Goal: Communication & Community: Answer question/provide support

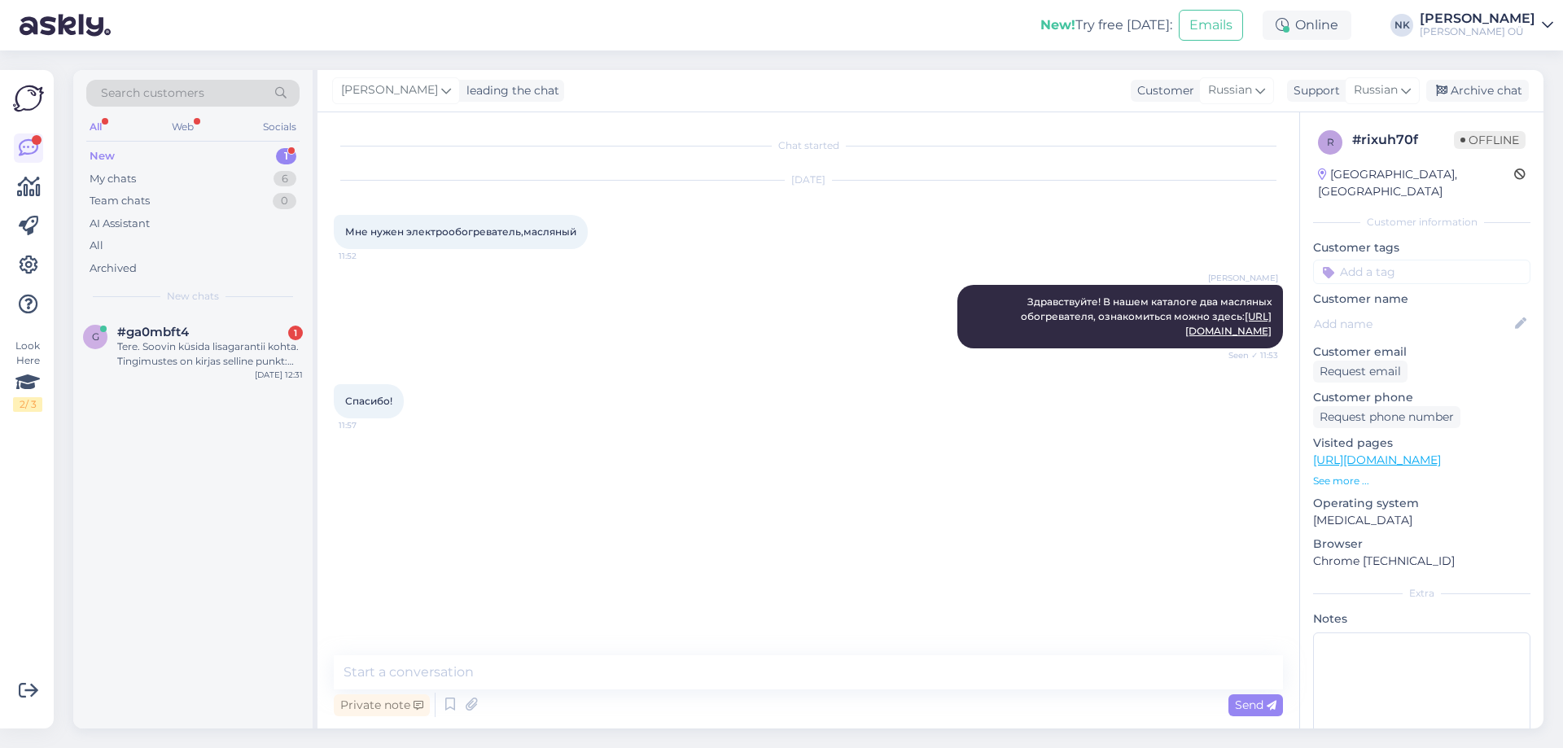
click at [295, 326] on div "1" at bounding box center [295, 333] width 15 height 15
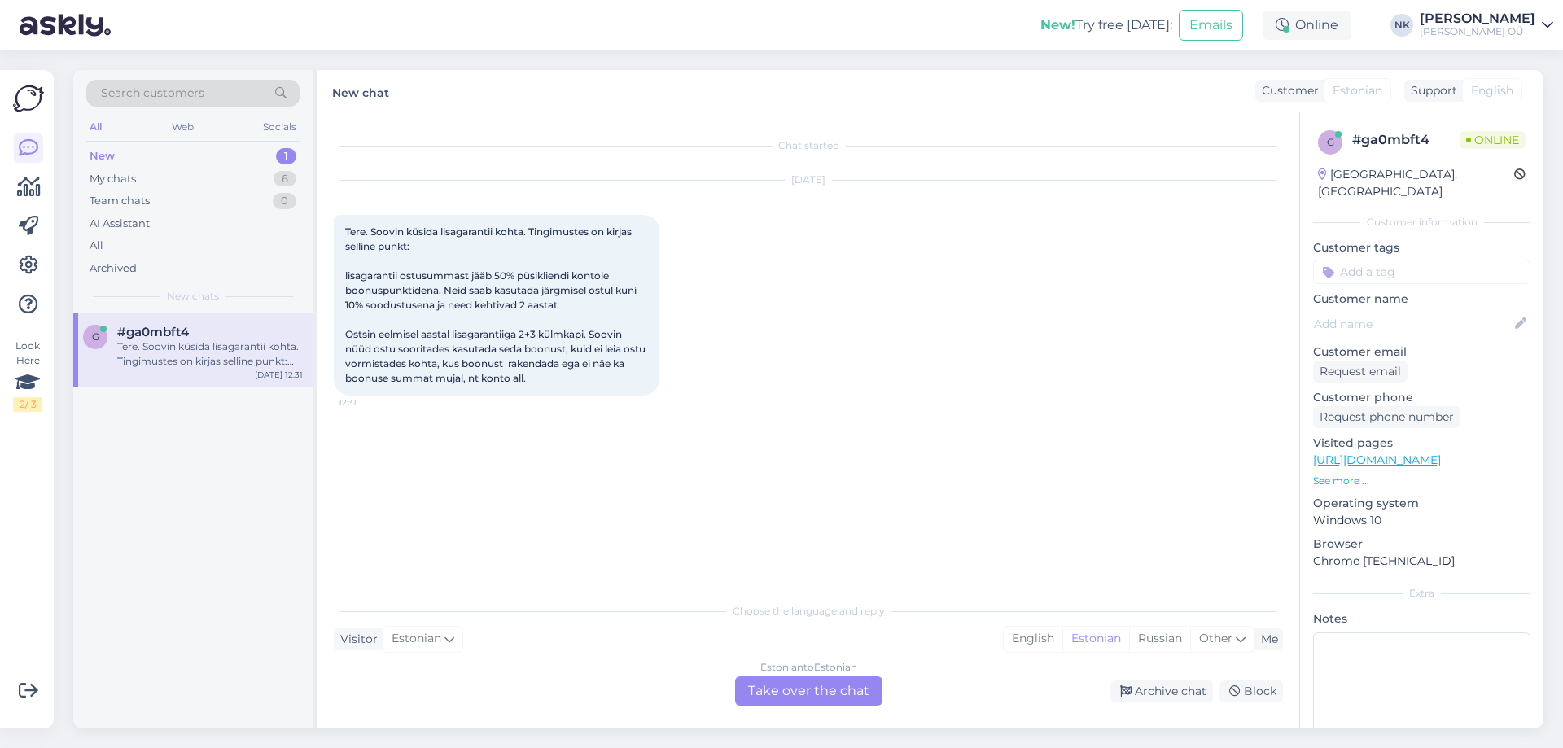
click at [795, 655] on div "Choose the language and reply Visitor Estonian Me English Estonian Russian Othe…" at bounding box center [808, 650] width 949 height 112
click at [795, 679] on div "Estonian to Estonian Take over the chat" at bounding box center [808, 690] width 147 height 29
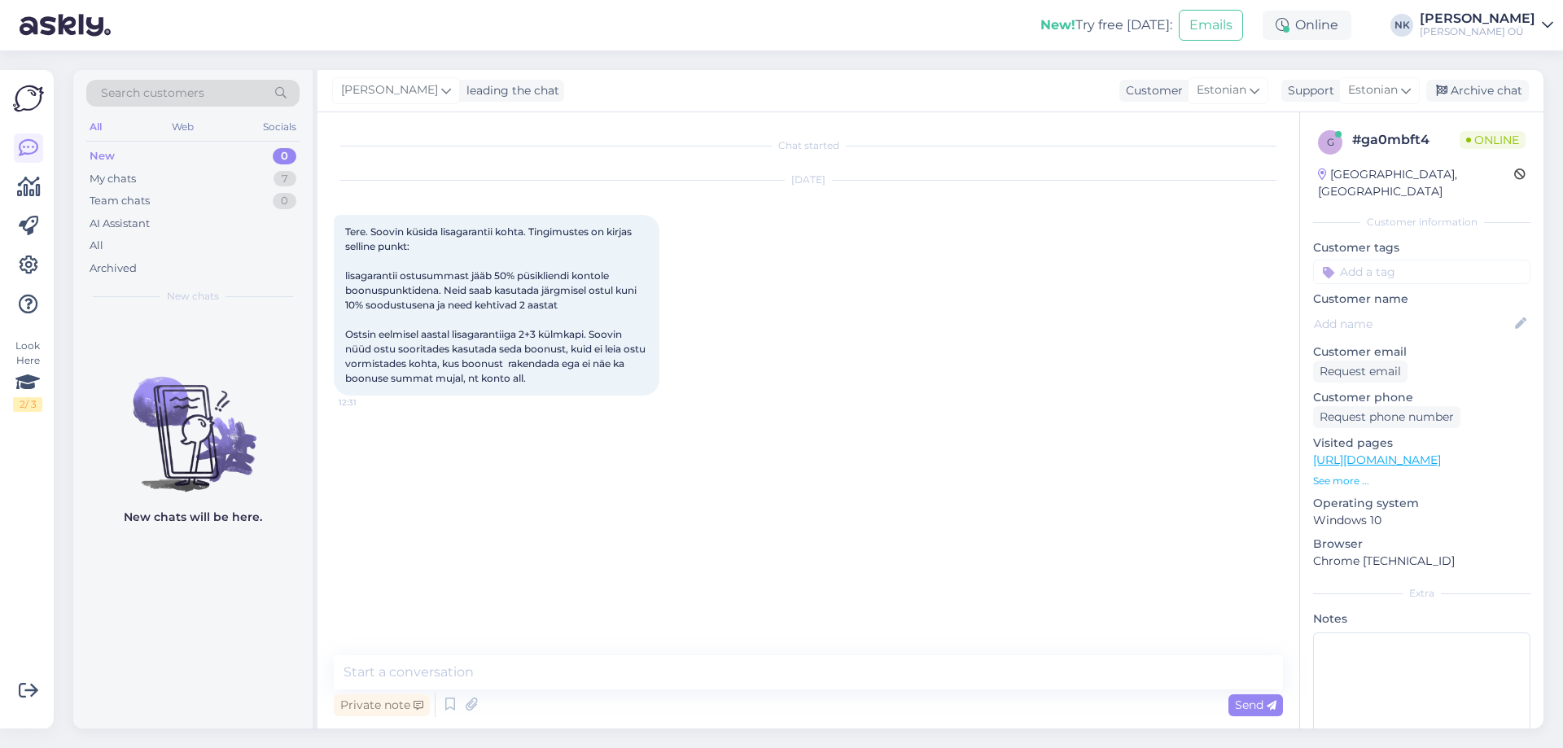
click at [740, 676] on textarea at bounding box center [808, 672] width 949 height 34
click at [739, 676] on textarea "Еу" at bounding box center [808, 672] width 949 height 34
click at [746, 671] on textarea "Еу" at bounding box center [808, 672] width 949 height 34
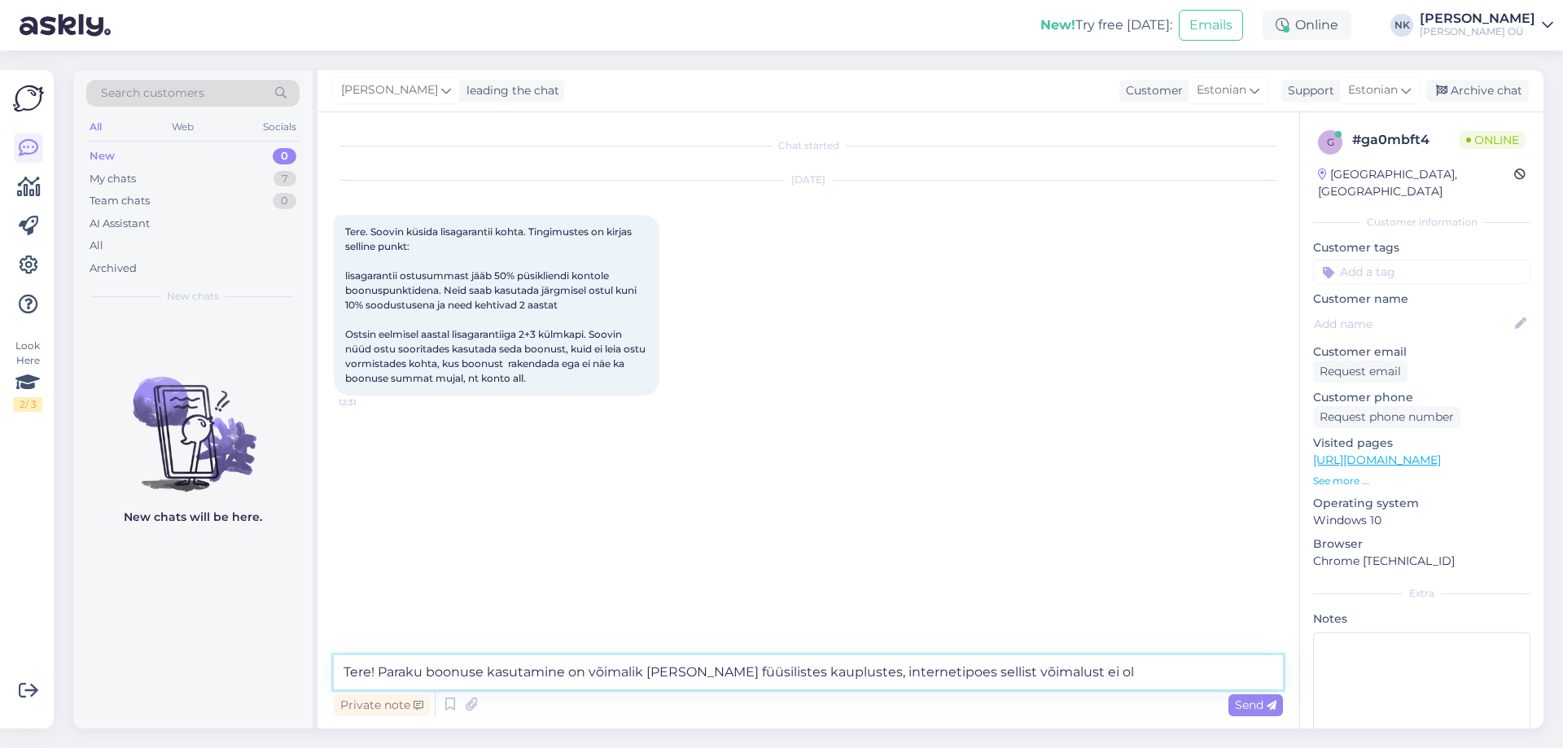
type textarea "Tere! Paraku boonuse kasutamine on võimalik [PERSON_NAME] füüsilistes kaupluste…"
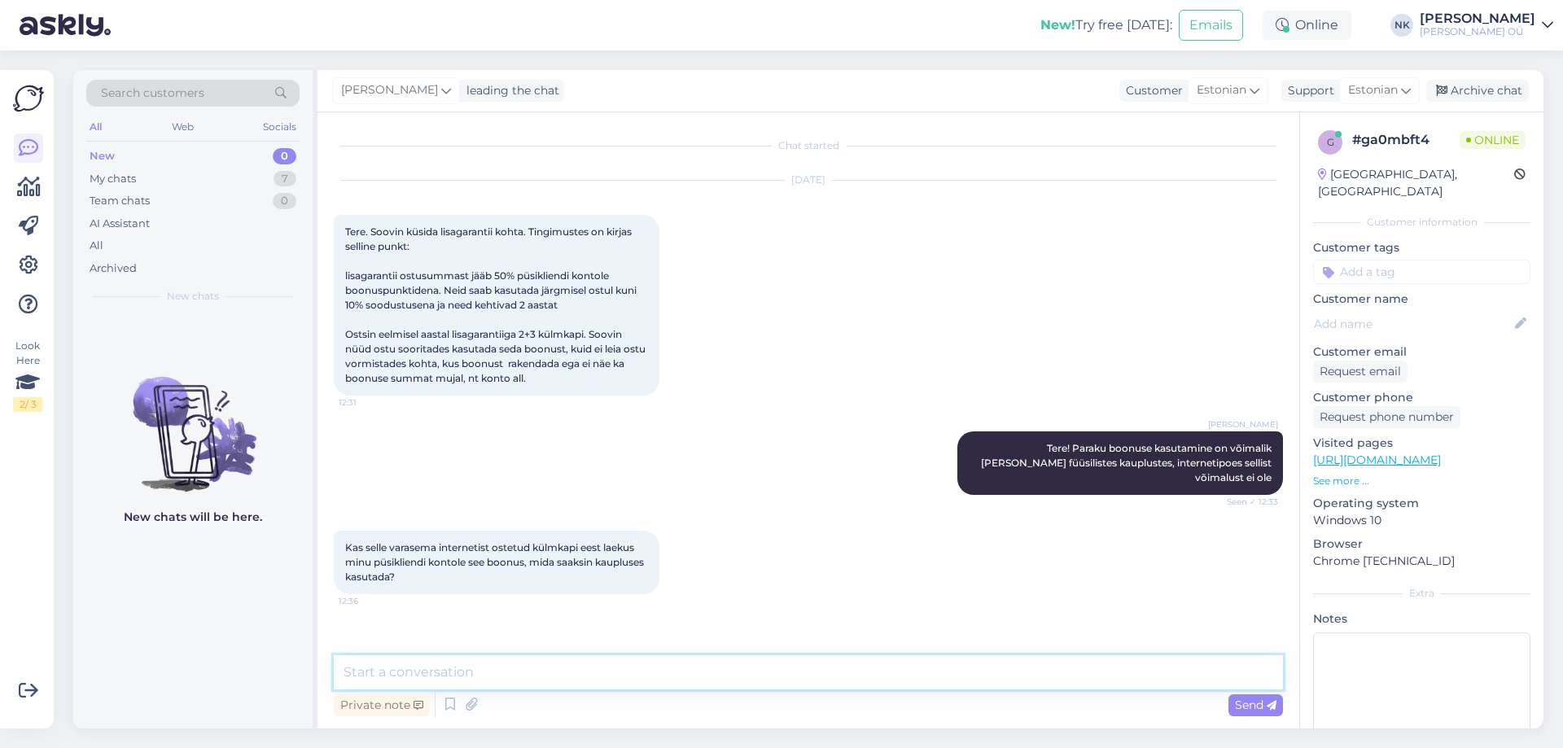
drag, startPoint x: 620, startPoint y: 676, endPoint x: 625, endPoint y: 657, distance: 20.1
click at [619, 676] on textarea at bounding box center [808, 672] width 949 height 34
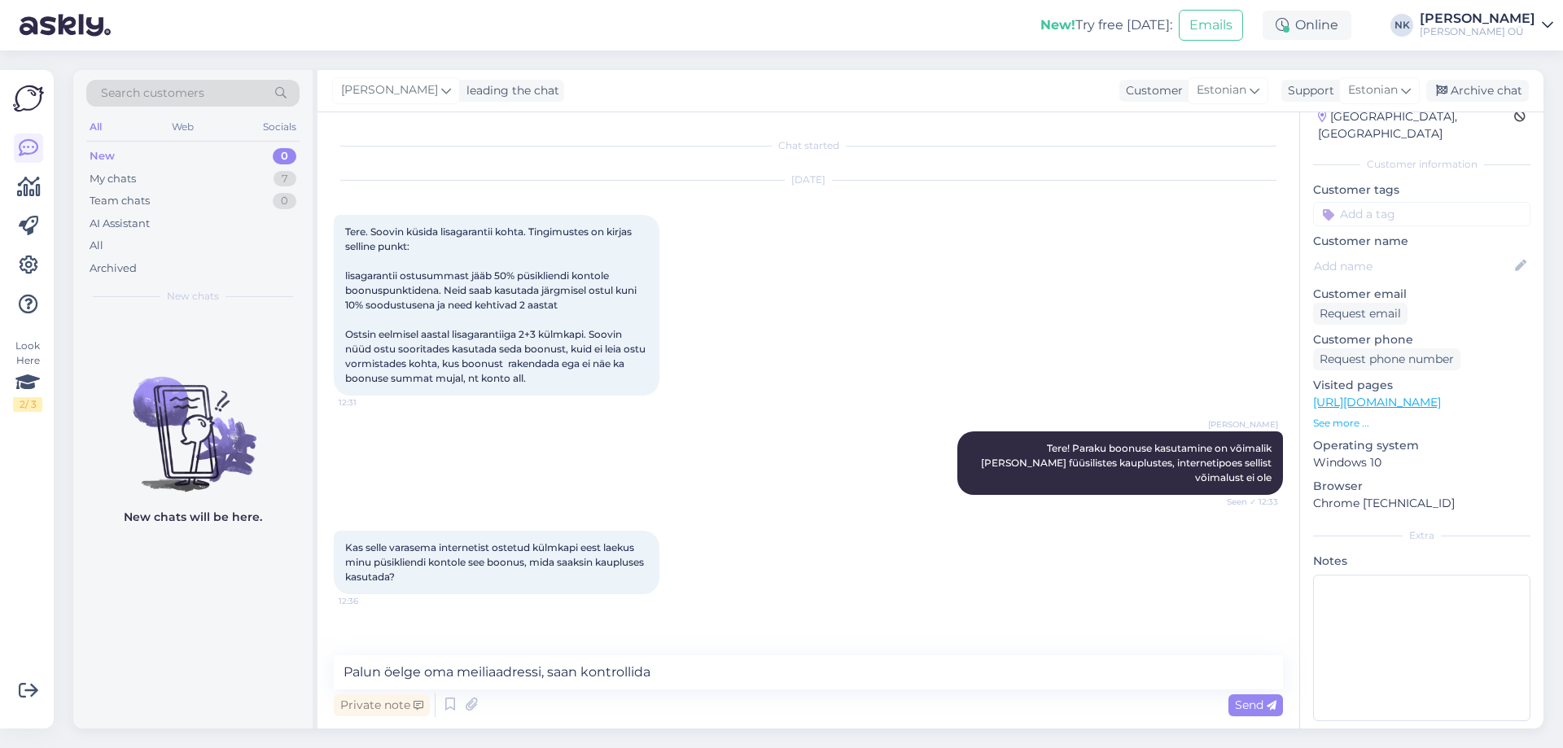
click at [1396, 416] on p "See more ..." at bounding box center [1421, 423] width 217 height 15
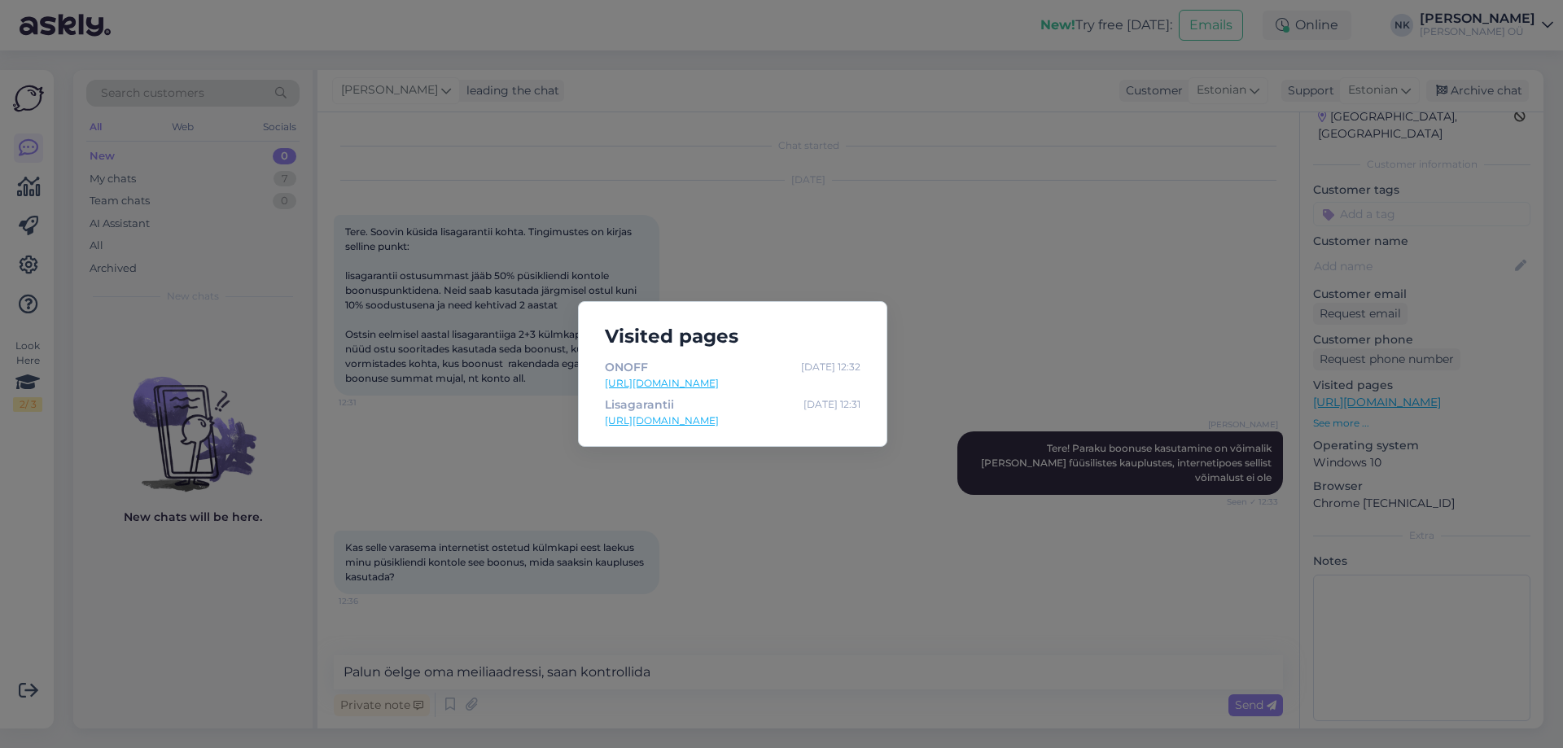
click at [1065, 320] on div "Visited pages ONOFF [DATE] 12:32 [URL][DOMAIN_NAME] Lisagarantii [DATE] 12:31 […" at bounding box center [781, 374] width 1563 height 748
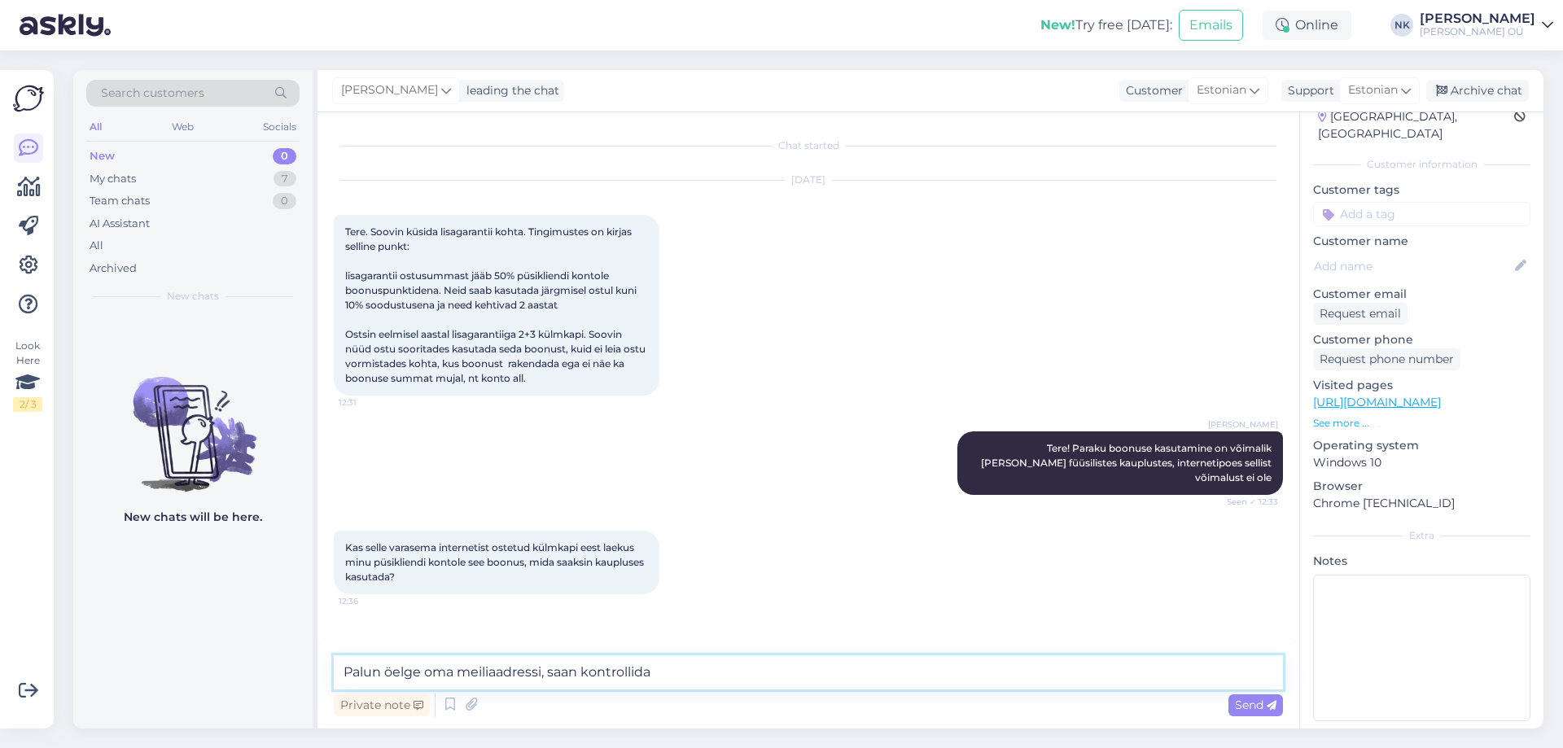
click at [704, 681] on textarea "Palun öelge oma meiliaadressi, saan kontrollida" at bounding box center [808, 672] width 949 height 34
type textarea "Palun öelge oma meiliaadressi, saan kontrollida"
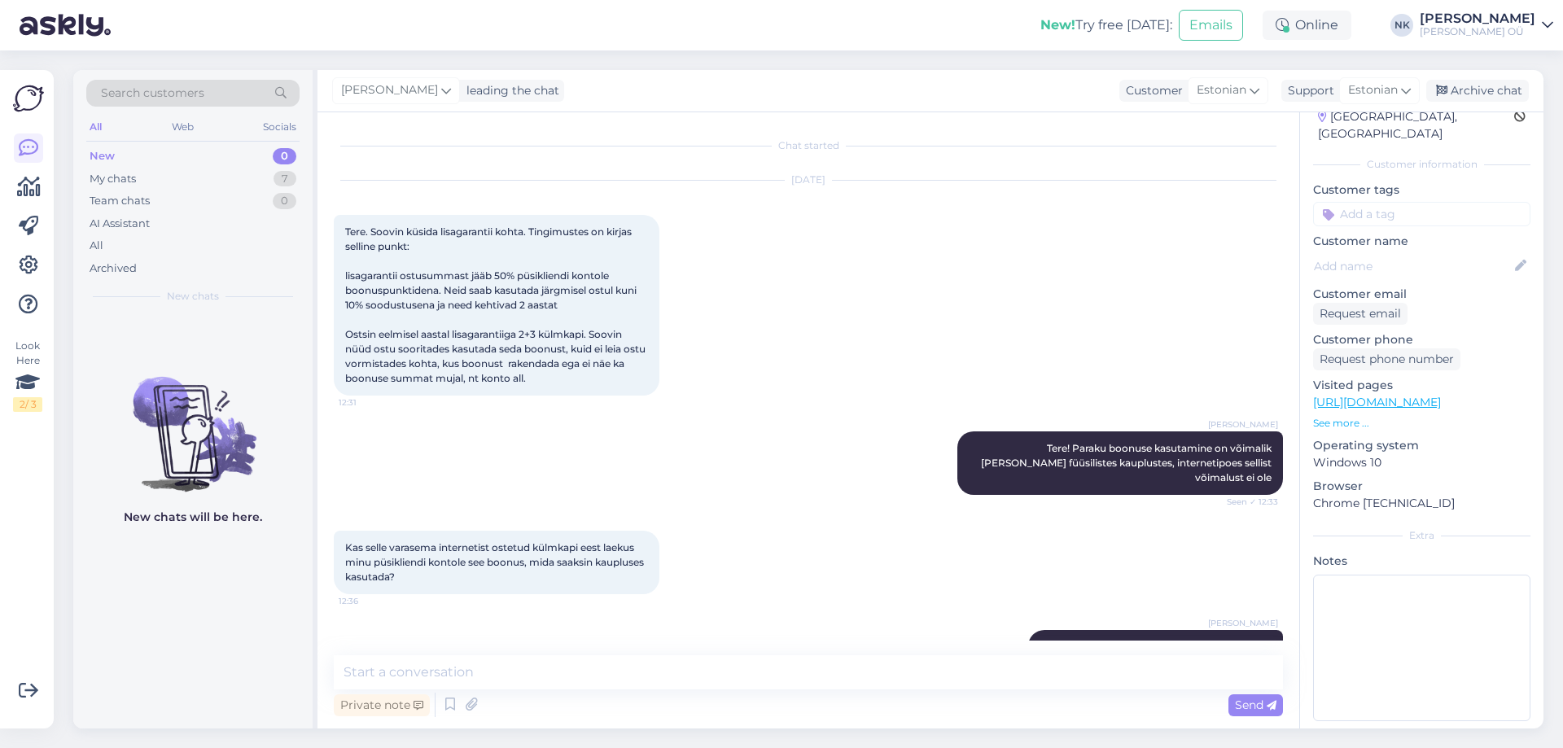
scroll to position [141, 0]
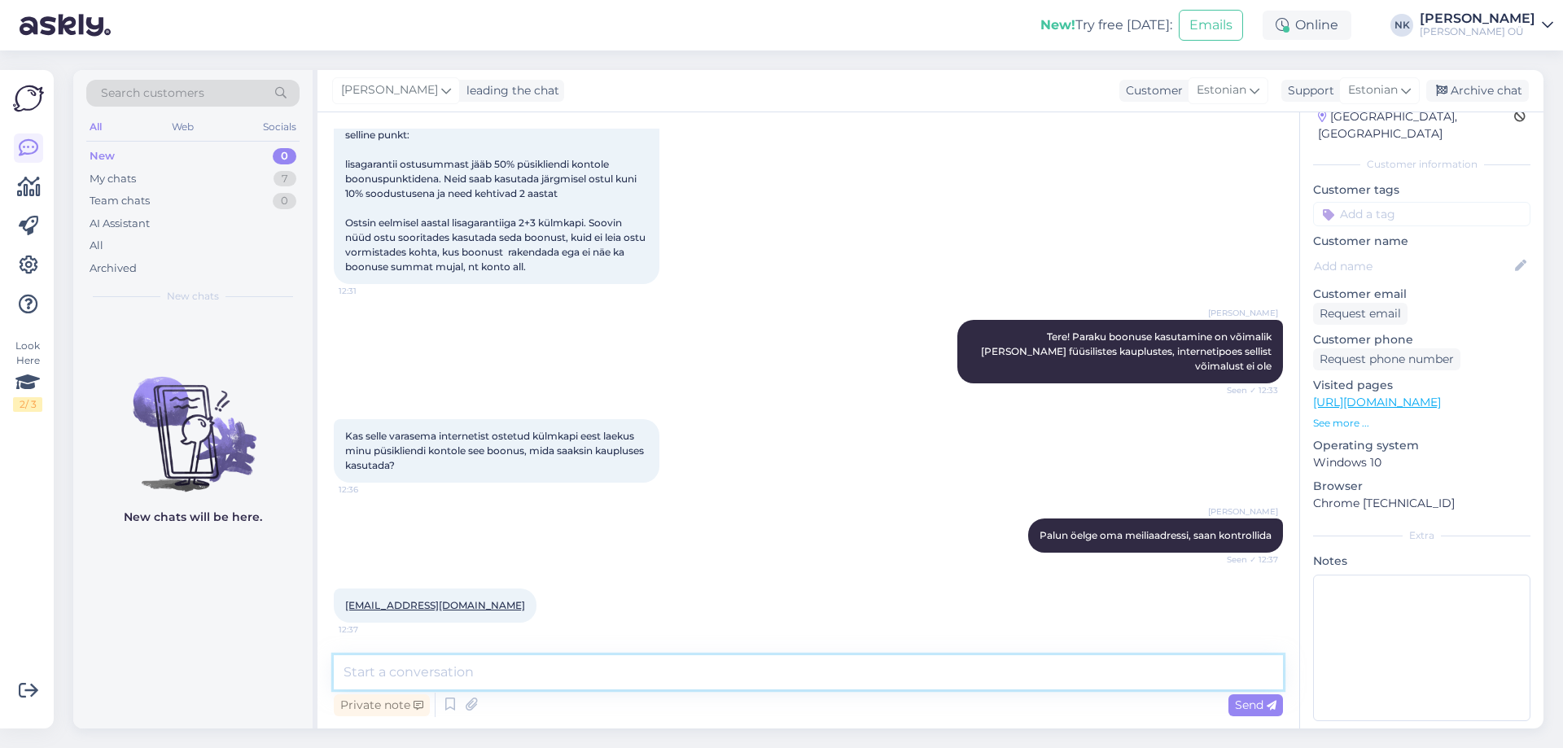
click at [532, 659] on textarea at bounding box center [808, 672] width 949 height 34
click at [667, 664] on textarea "Selle meiliaadressiga pole seotud ühtegi ostu" at bounding box center [808, 672] width 949 height 34
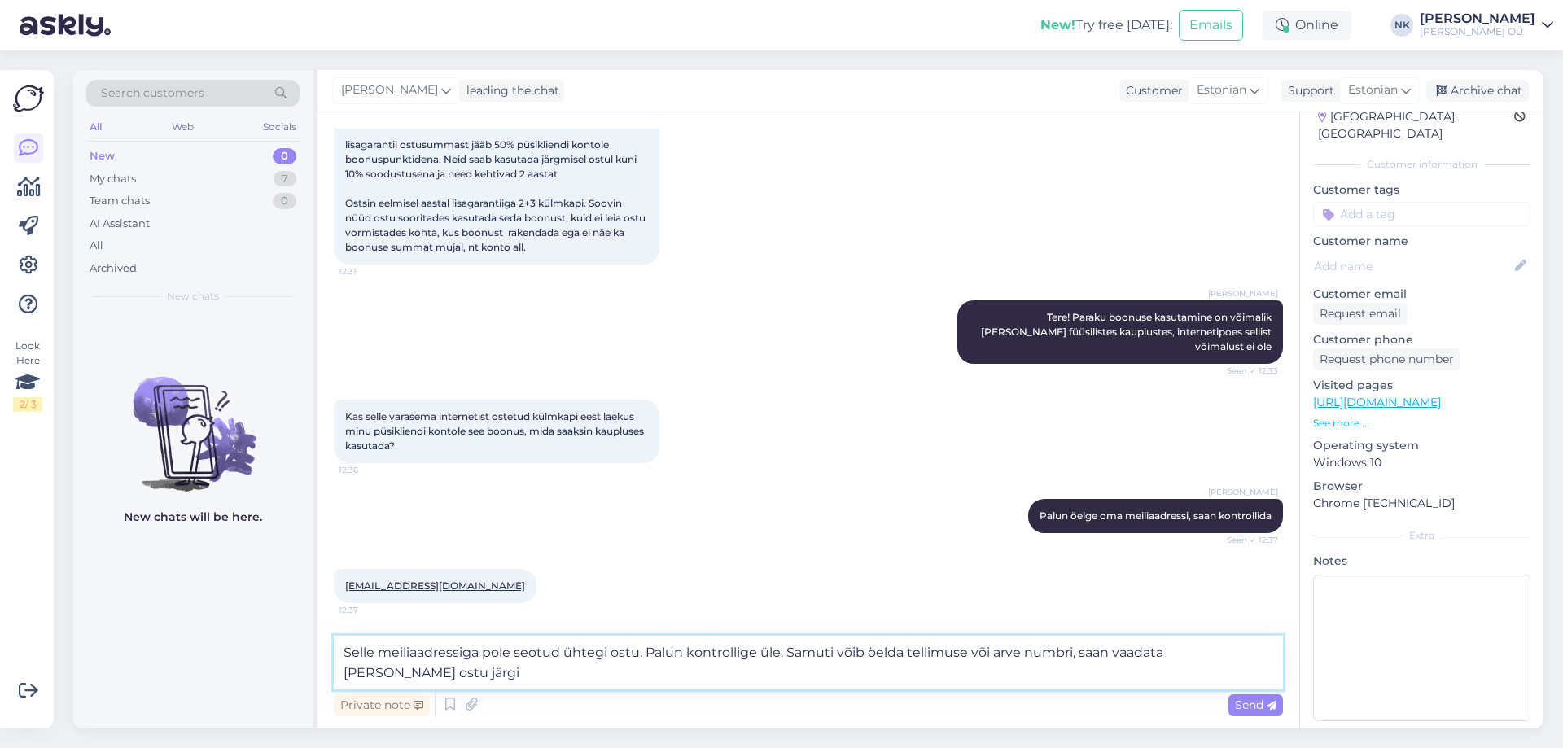
drag, startPoint x: 348, startPoint y: 650, endPoint x: 334, endPoint y: 652, distance: 14.9
click at [334, 652] on textarea "Selle meiliaadressiga pole seotud ühtegi ostu. Palun kontrollige üle. Samuti võ…" at bounding box center [808, 663] width 949 height 54
click at [427, 649] on textarea "Selle meiliaadressiga pole seotud ühtegi ostu. Palun kontrollige üle. Samuti võ…" at bounding box center [808, 663] width 949 height 54
click at [480, 653] on textarea "Selle meiliaadressiga pole seotud ühtegi ostu. Palun kontrollige üle. Samuti võ…" at bounding box center [808, 663] width 949 height 54
click at [503, 677] on textarea "Selle meiliaadressiga meie süsteemis pole seotud ühtegi ostu. Palun kontrollige…" at bounding box center [808, 663] width 949 height 54
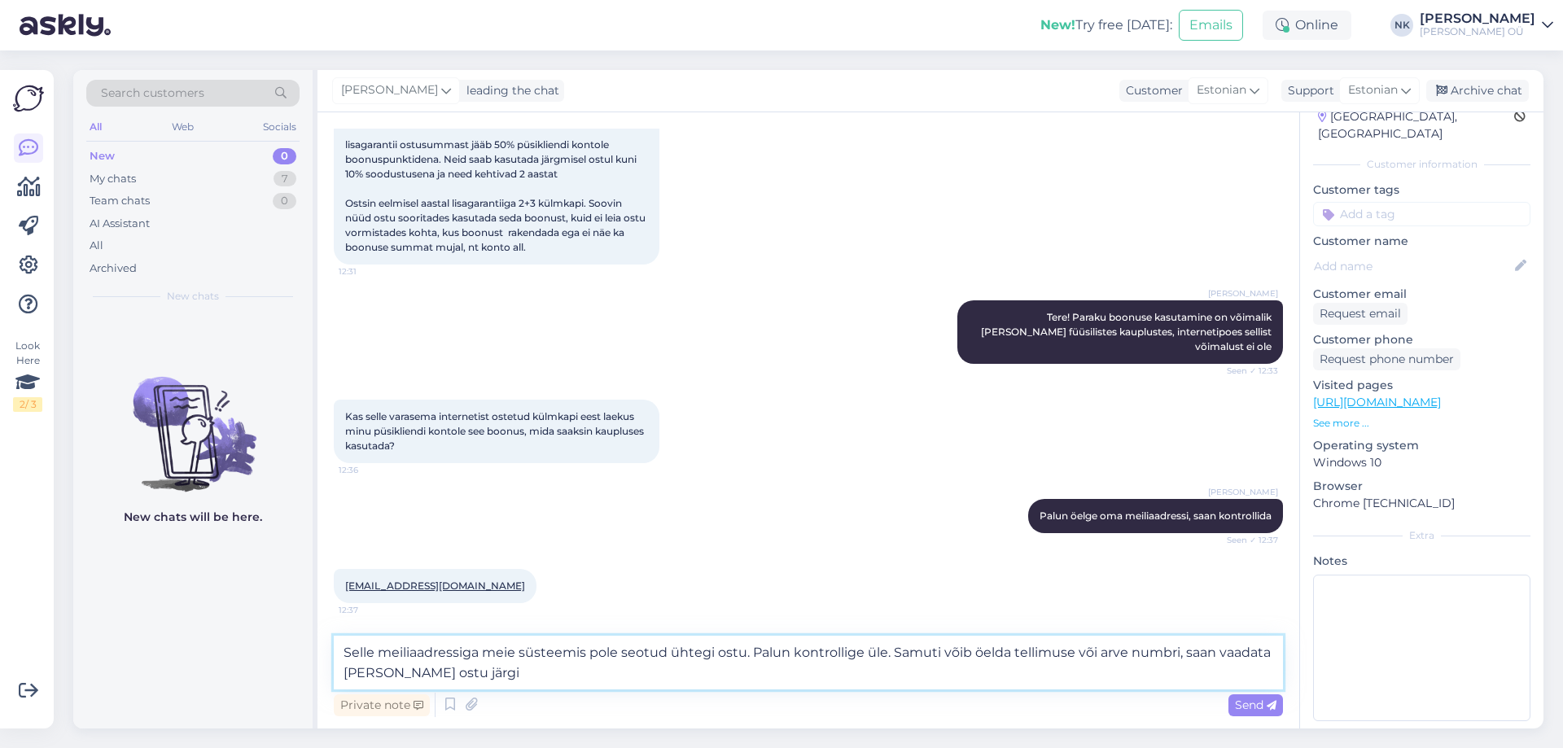
click at [376, 676] on textarea "Selle meiliaadressiga meie süsteemis pole seotud ühtegi ostu. Palun kontrollige…" at bounding box center [808, 663] width 949 height 54
type textarea "Selle meiliaadressiga meie süsteemis pole seotud ühtegi ostu. Palun kontrollige…"
click at [432, 677] on textarea "Selle meiliaadressiga meie süsteemis pole seotud ühtegi ostu. Palun kontrollige…" at bounding box center [808, 663] width 949 height 54
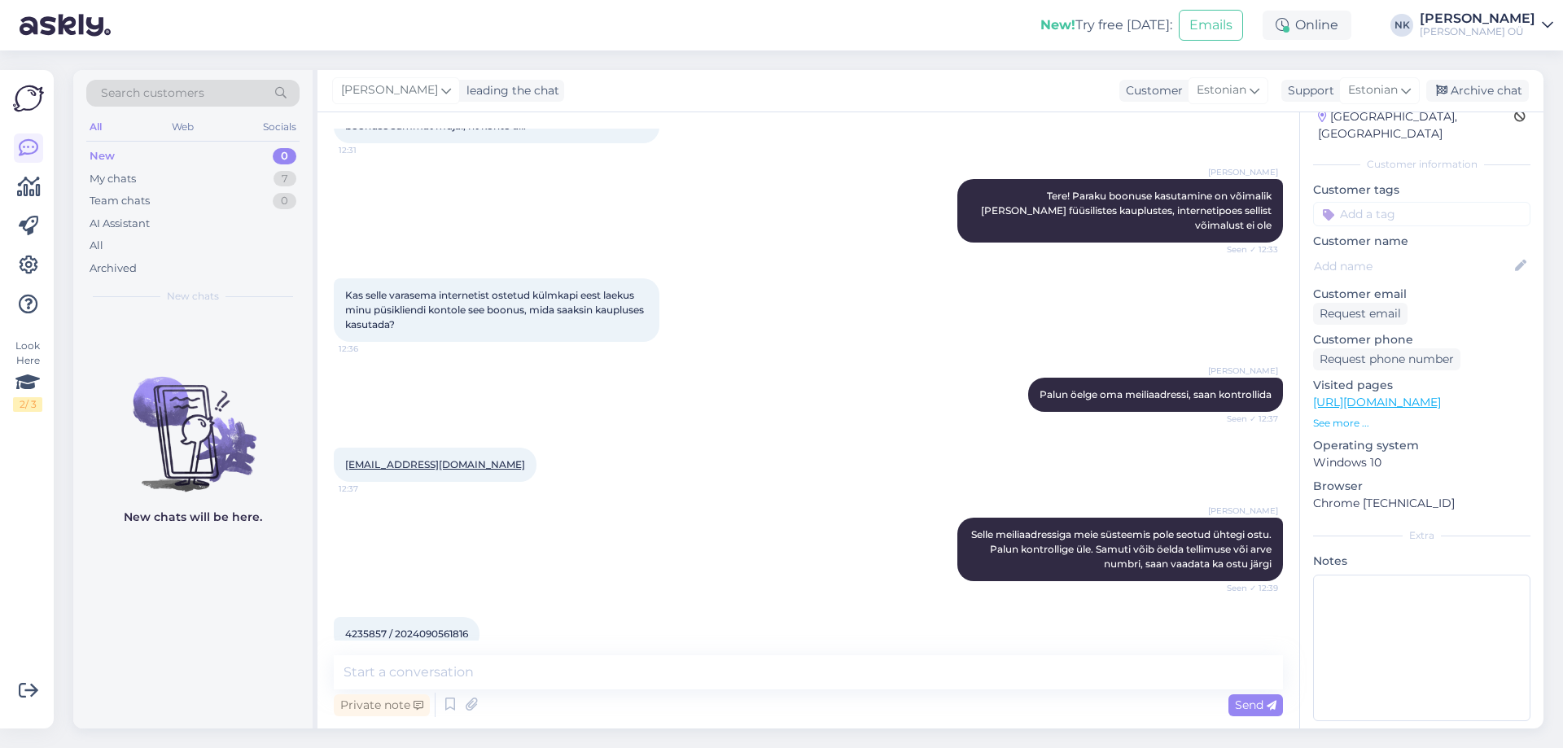
scroll to position [310, 0]
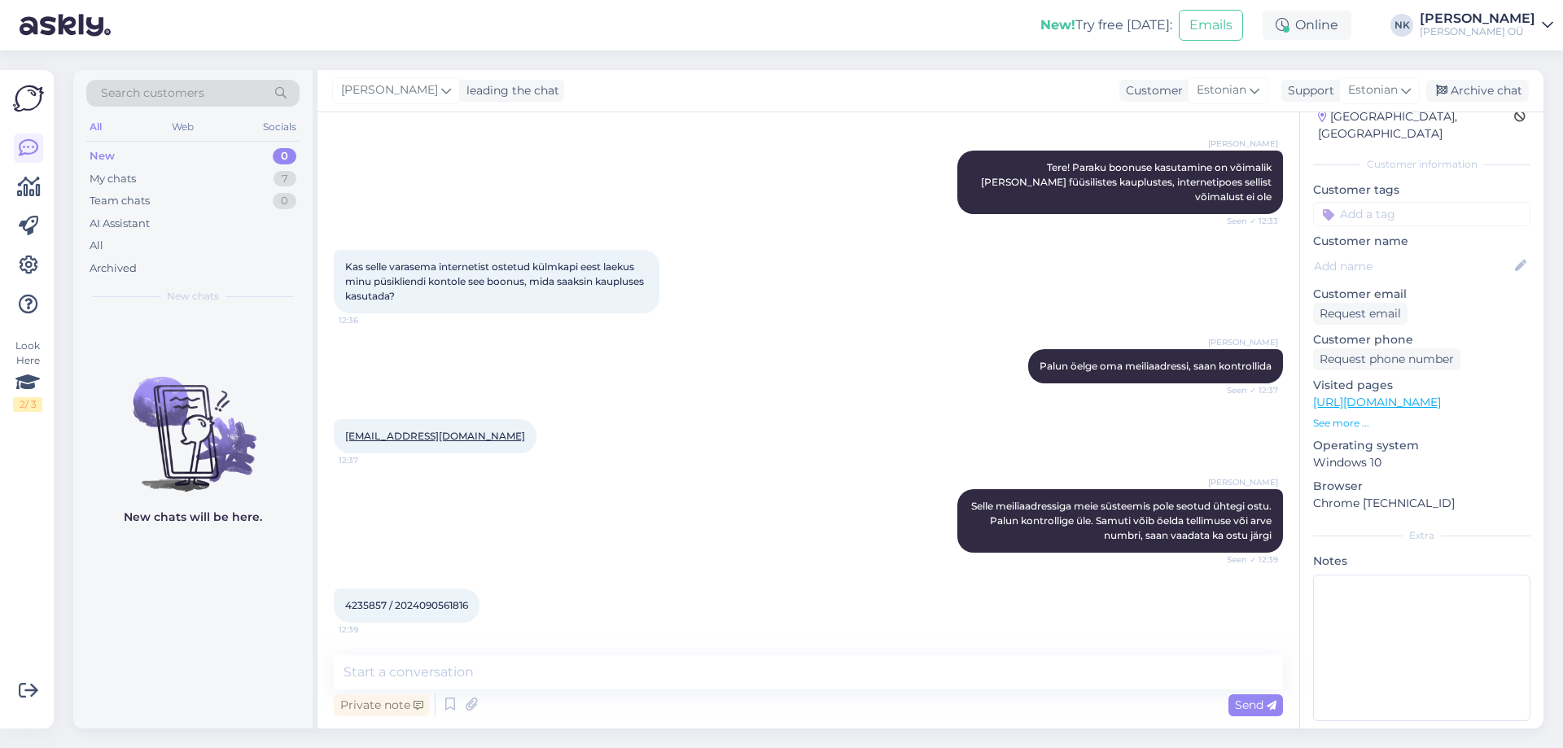
click at [375, 600] on span "4235857 / 2024090561816" at bounding box center [406, 605] width 123 height 12
copy span "4235857"
click at [457, 659] on textarea at bounding box center [808, 672] width 949 height 34
paste textarea "ES Investeeringud"
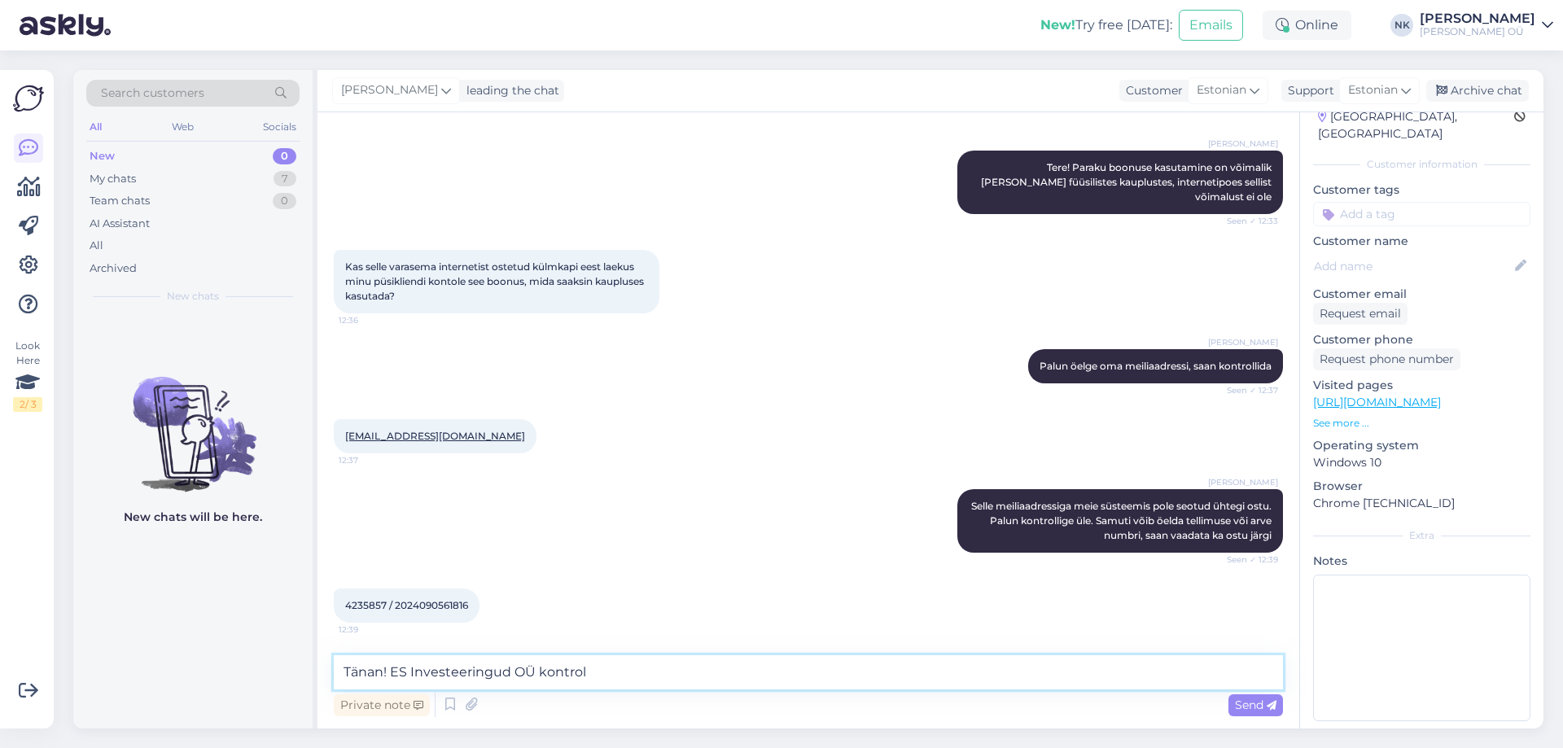
click at [639, 663] on textarea "Tänan! ES Investeeringud OÜ kontrol" at bounding box center [808, 672] width 949 height 34
paste textarea "2 65"
click at [600, 672] on textarea "Tänan! ES Investeeringud OÜ kontrol 2 65" at bounding box center [808, 672] width 949 height 34
click at [627, 674] on textarea "Tänan! ES Investeeringud OÜ kontrol 26,5" at bounding box center [808, 672] width 949 height 34
click at [779, 672] on textarea "Tänan! ES Investeeringud OÜ kontrol 26,5 EUR boonuseid" at bounding box center [808, 672] width 949 height 34
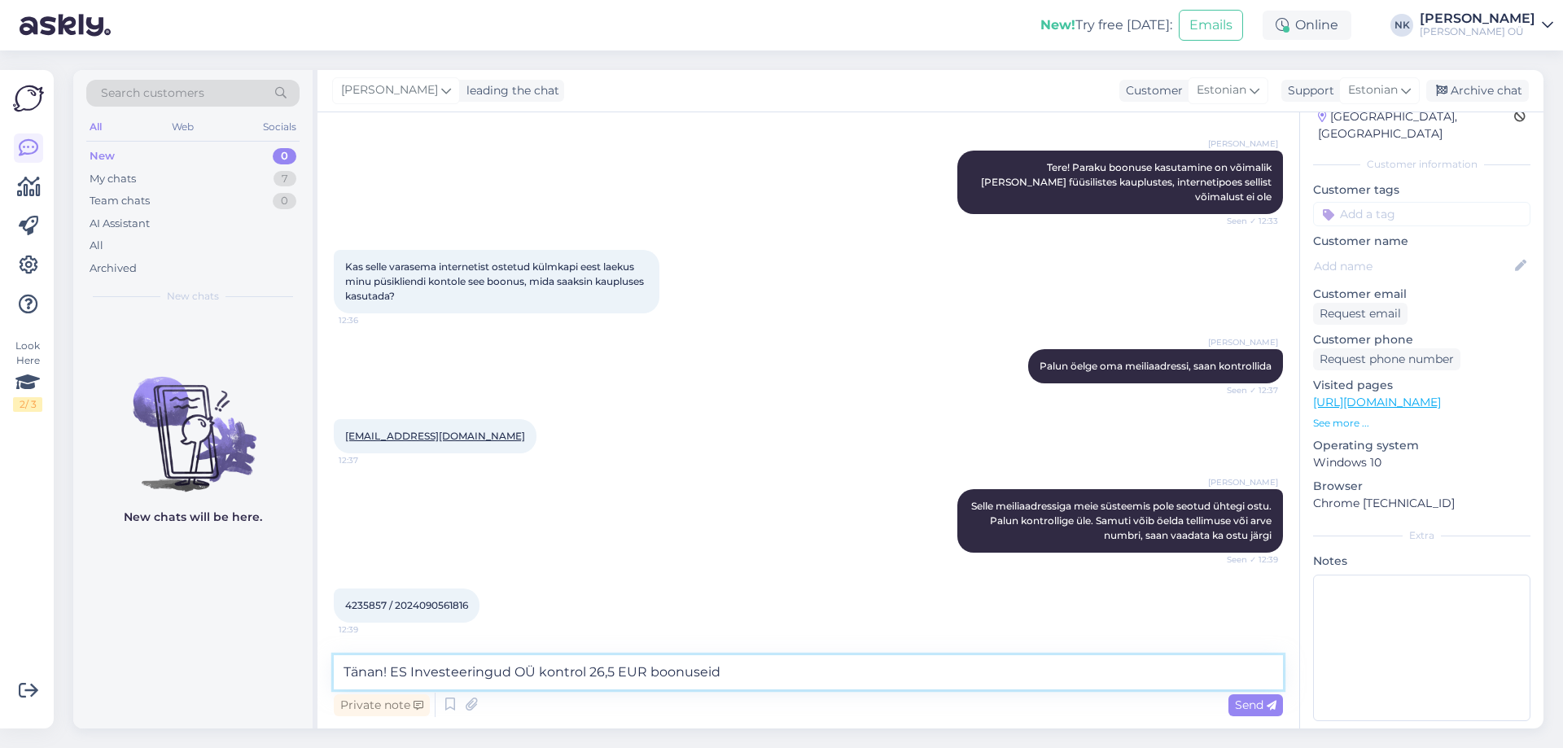
click at [392, 672] on textarea "Tänan! ES Investeeringud OÜ kontrol 26,5 EUR boonuseid" at bounding box center [808, 672] width 949 height 34
click at [674, 666] on textarea "Tänan! Sellel [PERSON_NAME] on ostjaks ES Investeeringud OÜ kontrol 26,5 EUR bo…" at bounding box center [808, 672] width 949 height 34
click at [751, 672] on textarea "Tänan! Sellel [PERSON_NAME] on ostjaks ES Investeeringud OÜ, sellel kontrol 26,…" at bounding box center [808, 672] width 949 height 34
click at [760, 672] on textarea "Tänan! Sellel [PERSON_NAME] on ostjaks ES Investeeringud OÜ, sellel kontol 26,5…" at bounding box center [808, 672] width 949 height 34
type textarea "Tänan! Sellel [PERSON_NAME] on ostjaks ES Investeeringud OÜ, sellel kontol on 2…"
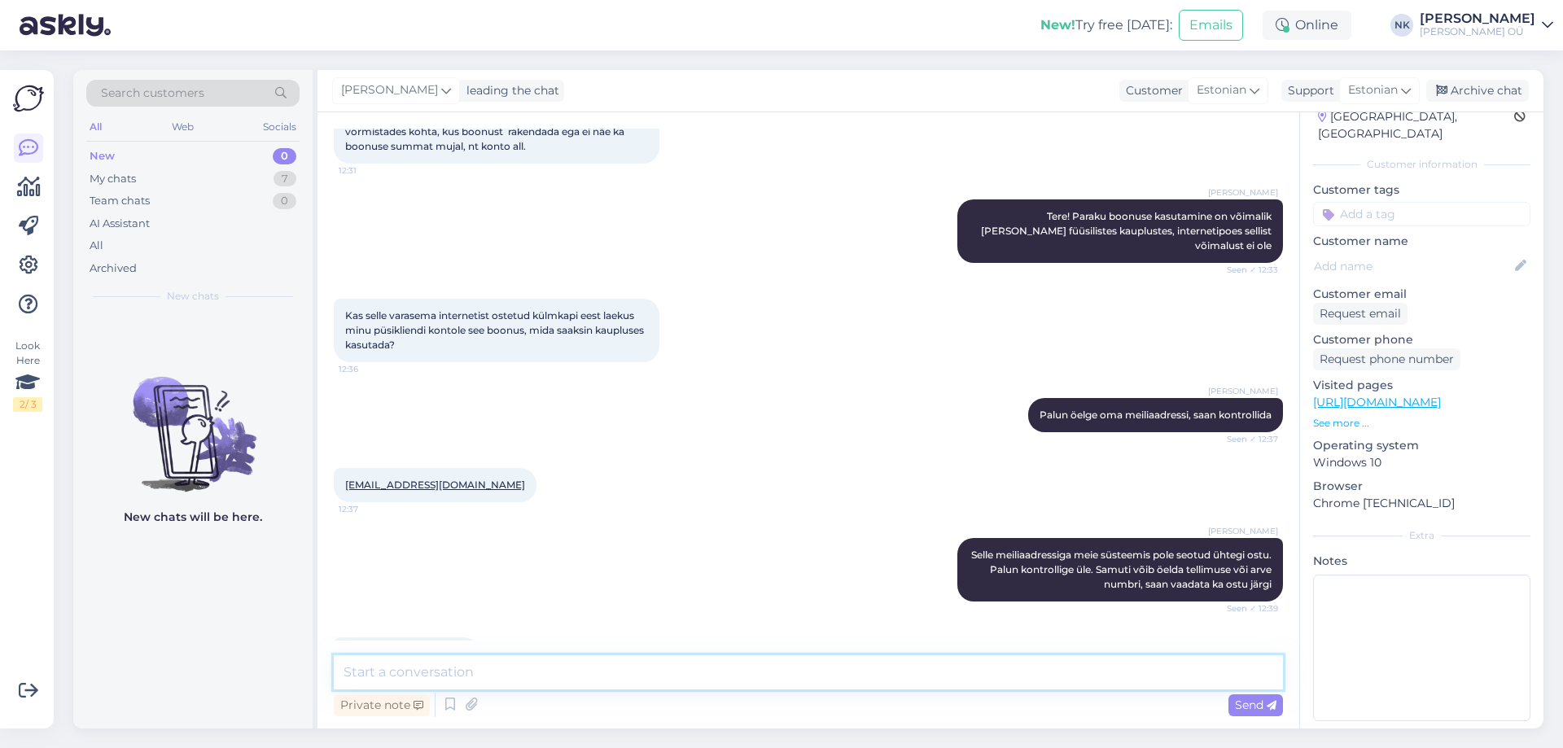
scroll to position [395, 0]
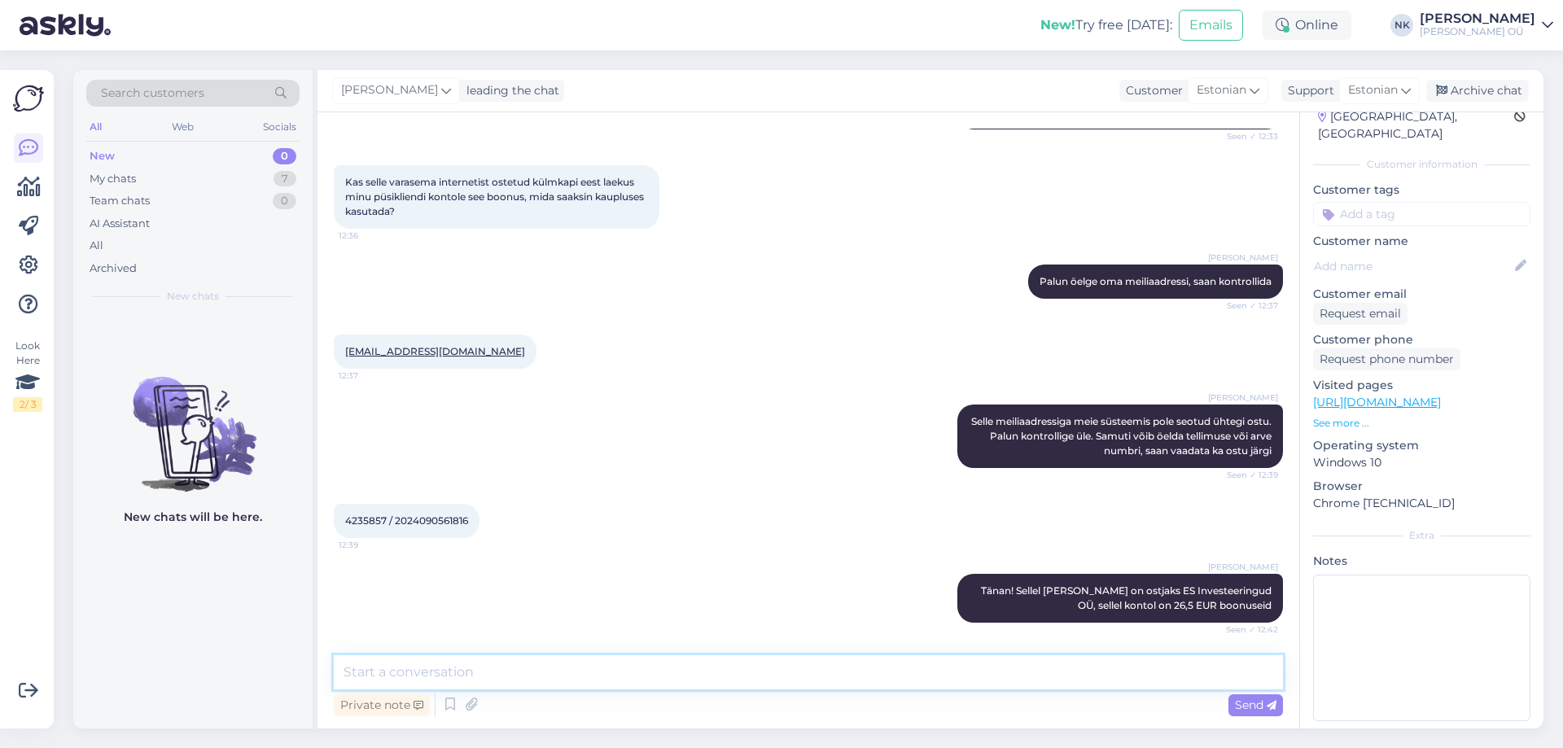
click at [569, 660] on textarea at bounding box center [808, 672] width 949 height 34
click at [569, 661] on textarea at bounding box center [808, 672] width 949 height 34
type textarea "P"
type textarea "Viimase"
drag, startPoint x: 451, startPoint y: 666, endPoint x: 282, endPoint y: 654, distance: 168.9
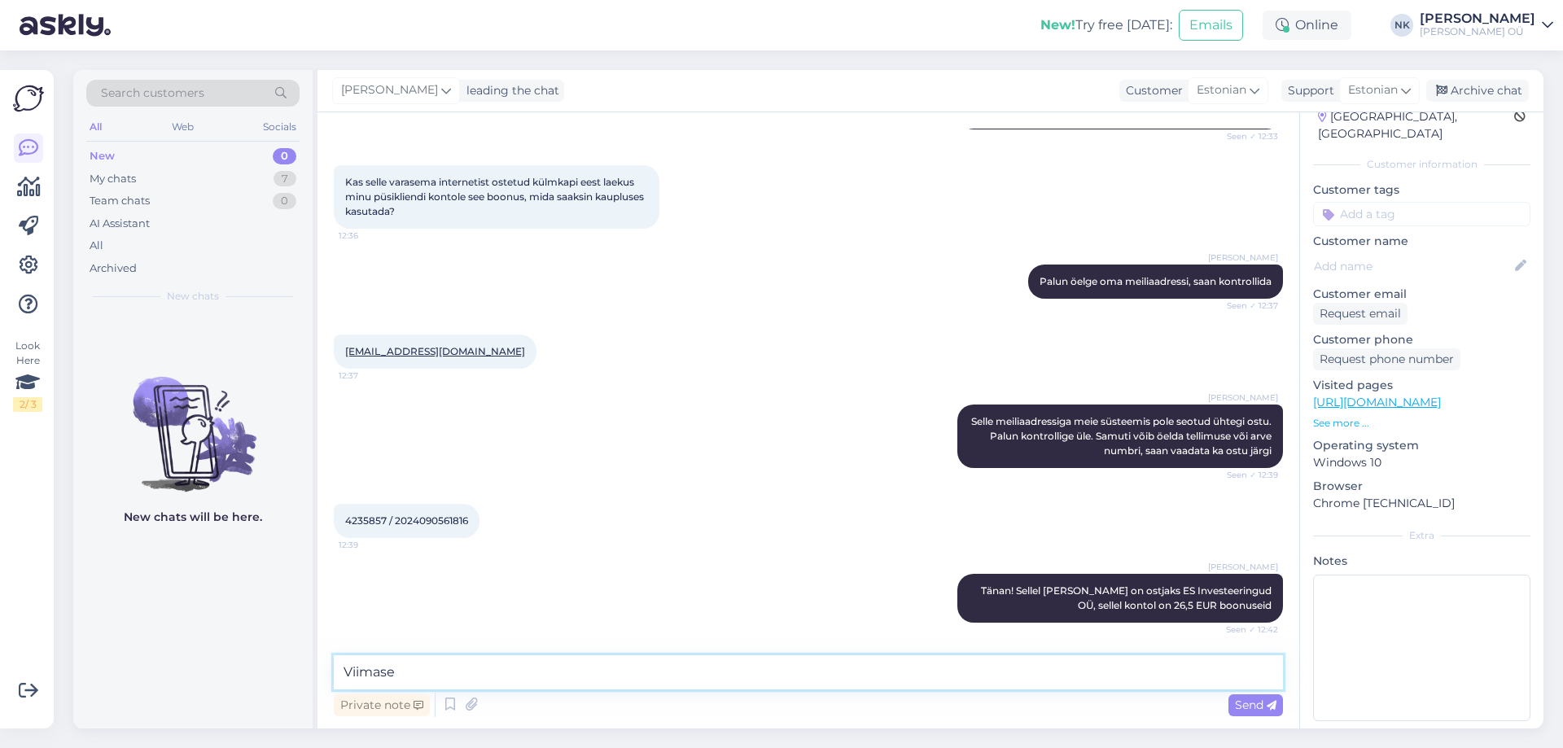
click at [282, 654] on div "Search customers All Web Socials New 0 My chats 7 Team chats 0 AI Assistant All…" at bounding box center [808, 399] width 1470 height 659
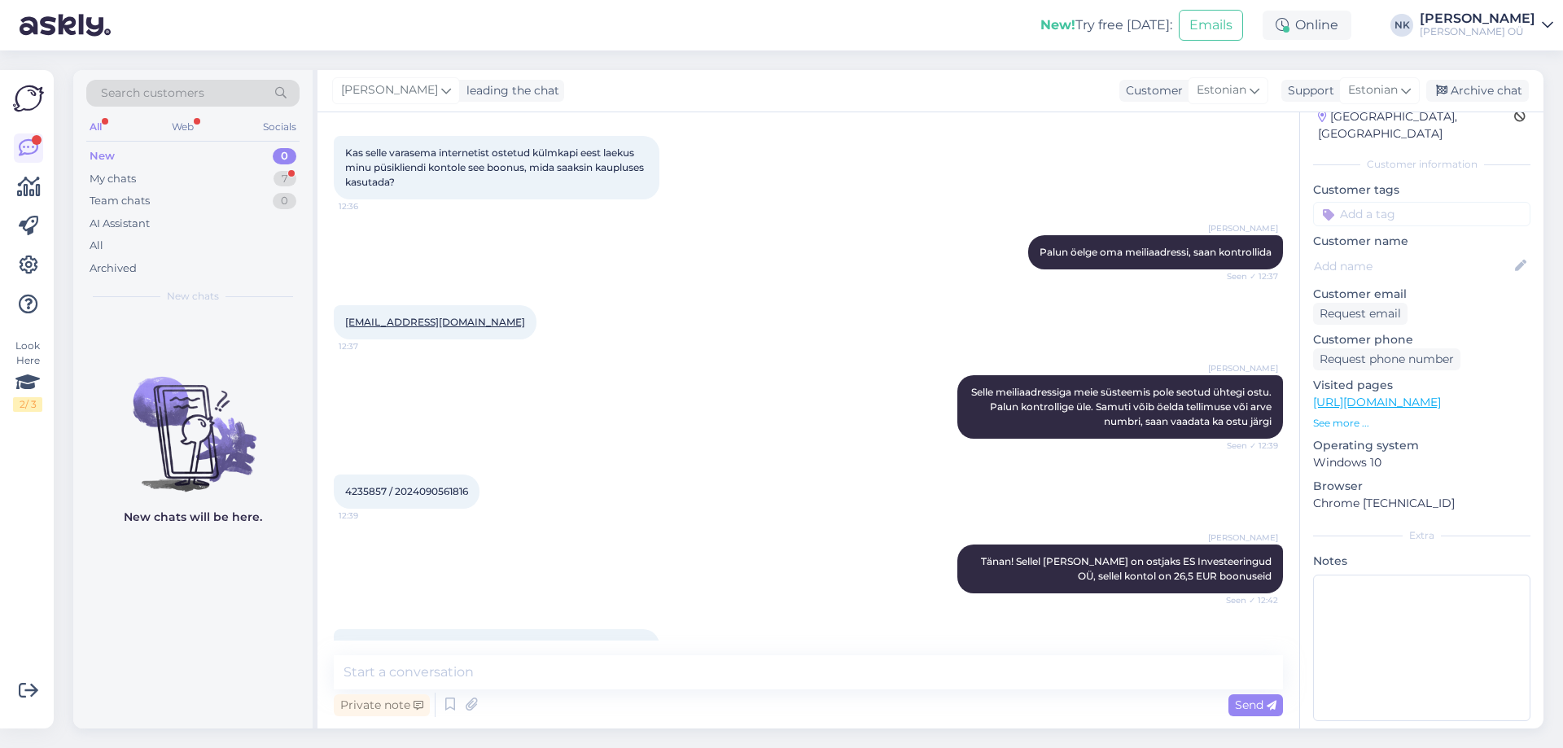
scroll to position [0, 0]
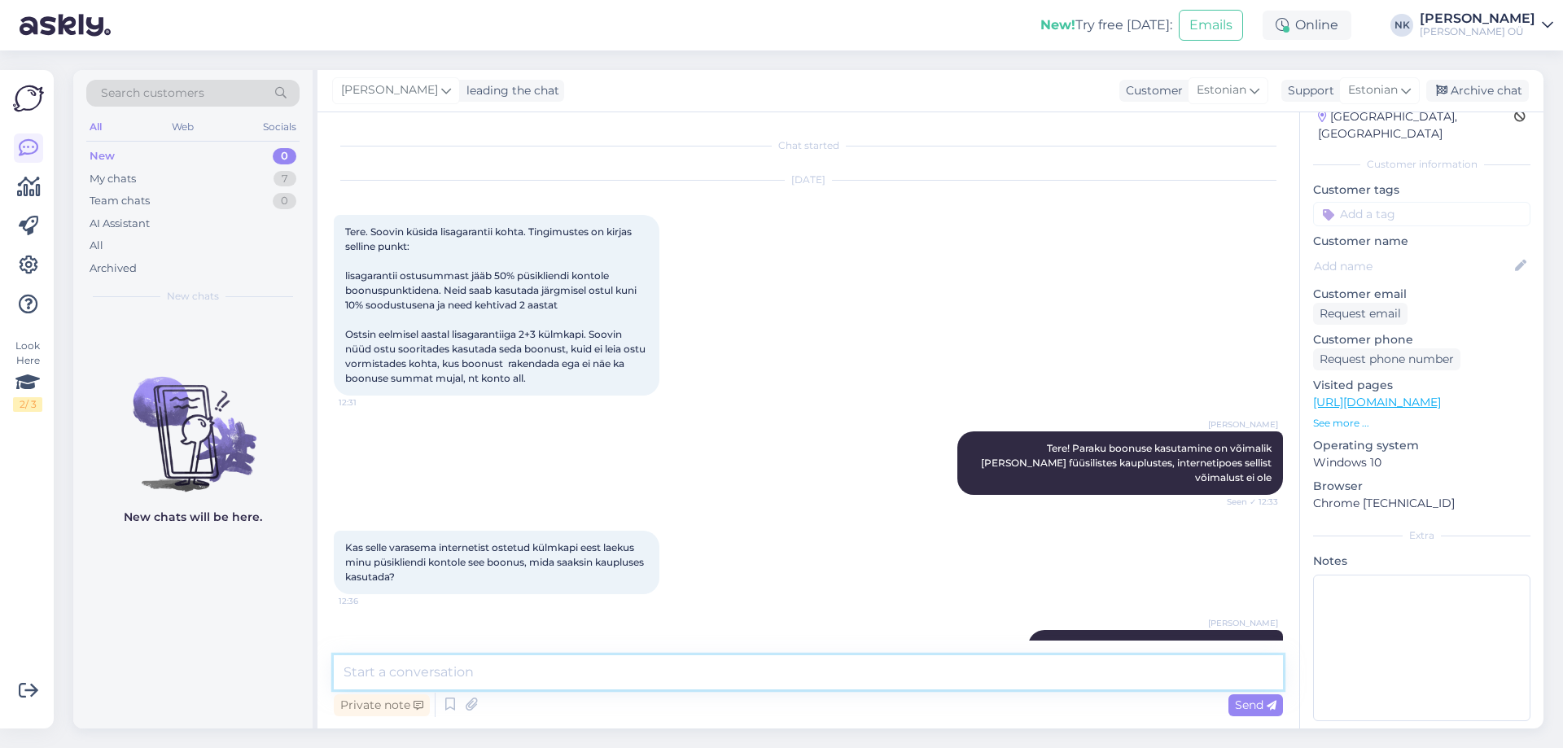
click at [641, 665] on textarea at bounding box center [808, 672] width 949 height 34
type textarea "Palun! Kena päeva"
